Goal: Task Accomplishment & Management: Use online tool/utility

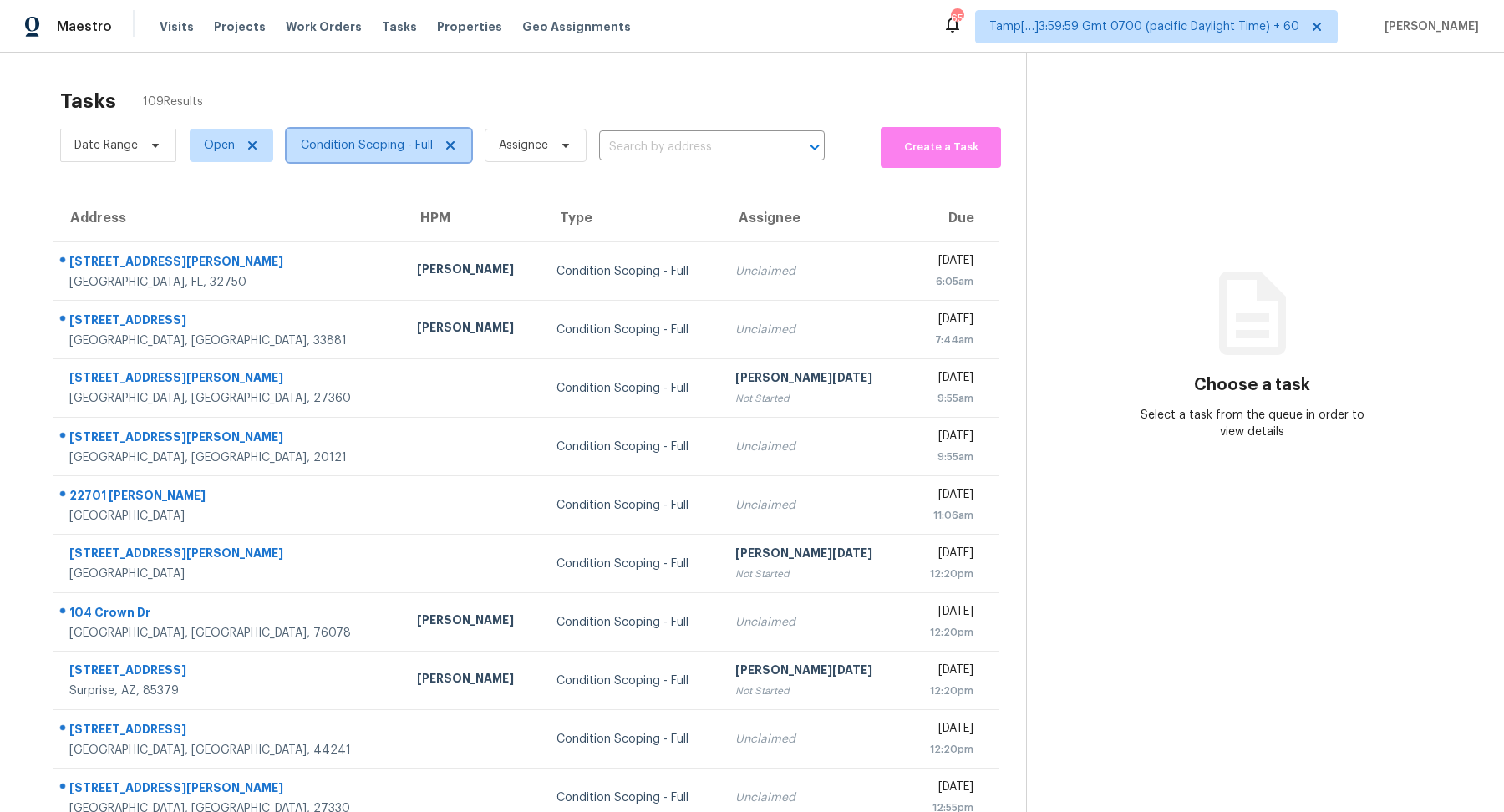
click at [374, 132] on span "Condition Scoping - Full" at bounding box center [379, 145] width 185 height 34
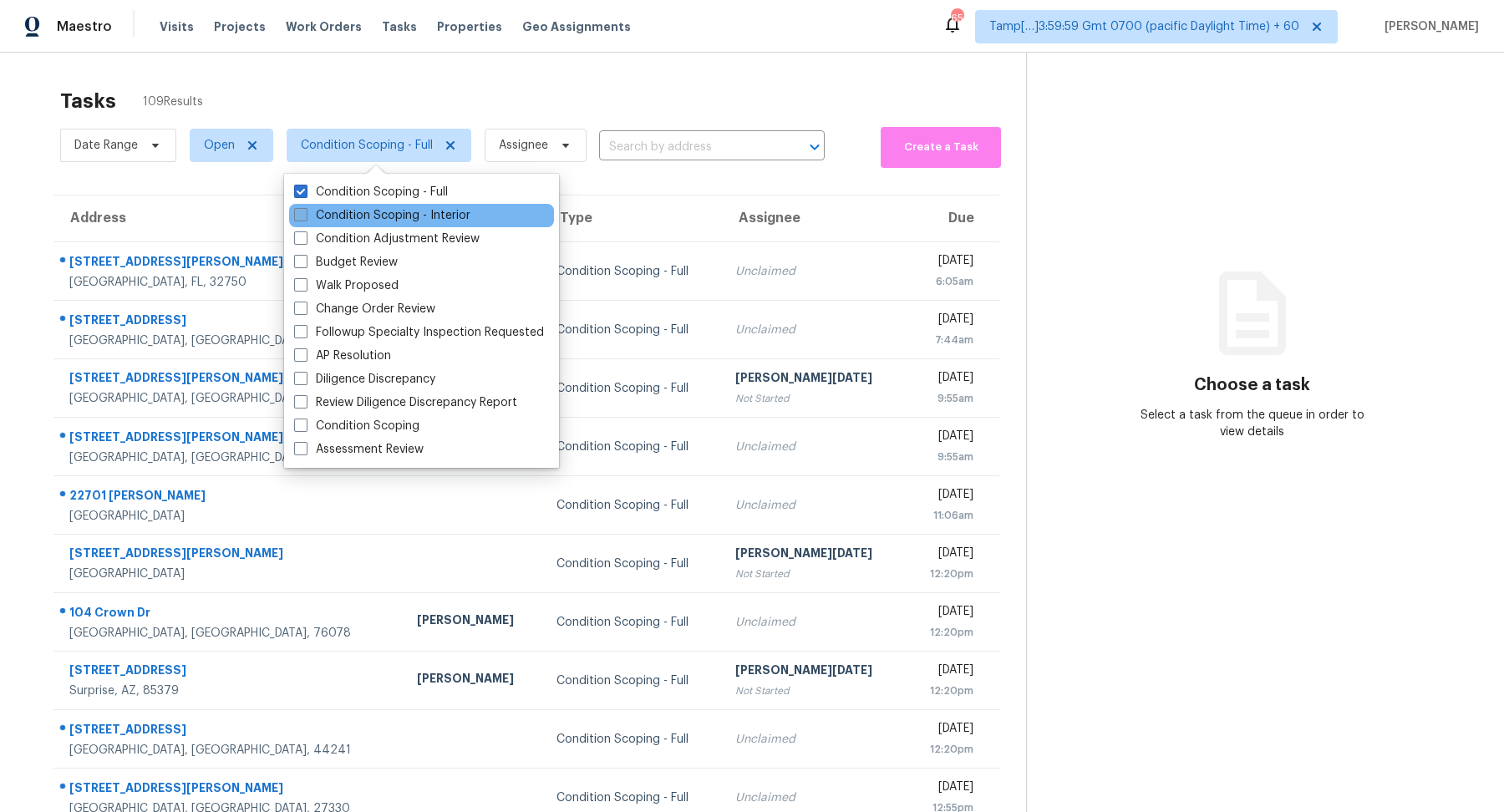
click at [412, 211] on label "Condition Scoping - Interior" at bounding box center [383, 216] width 176 height 17
click at [305, 211] on input "Condition Scoping - Interior" at bounding box center [299, 212] width 11 height 11
checkbox input "true"
